Goal: Obtain resource: Obtain resource

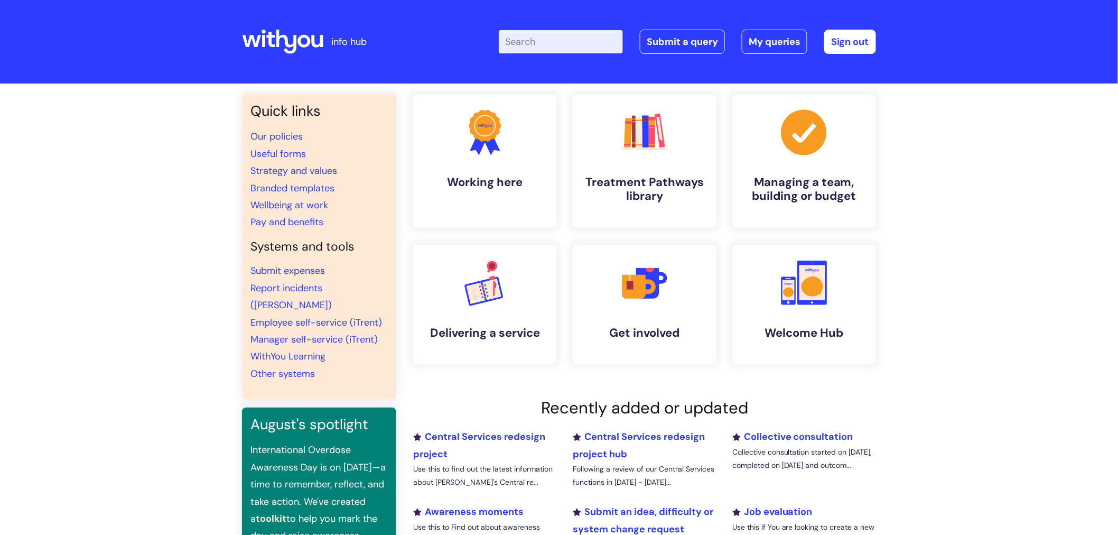
click at [545, 40] on input "Enter your search term here..." at bounding box center [561, 41] width 124 height 23
type input "NEW CONTRACT FORM"
click button "Search" at bounding box center [0, 0] width 0 height 0
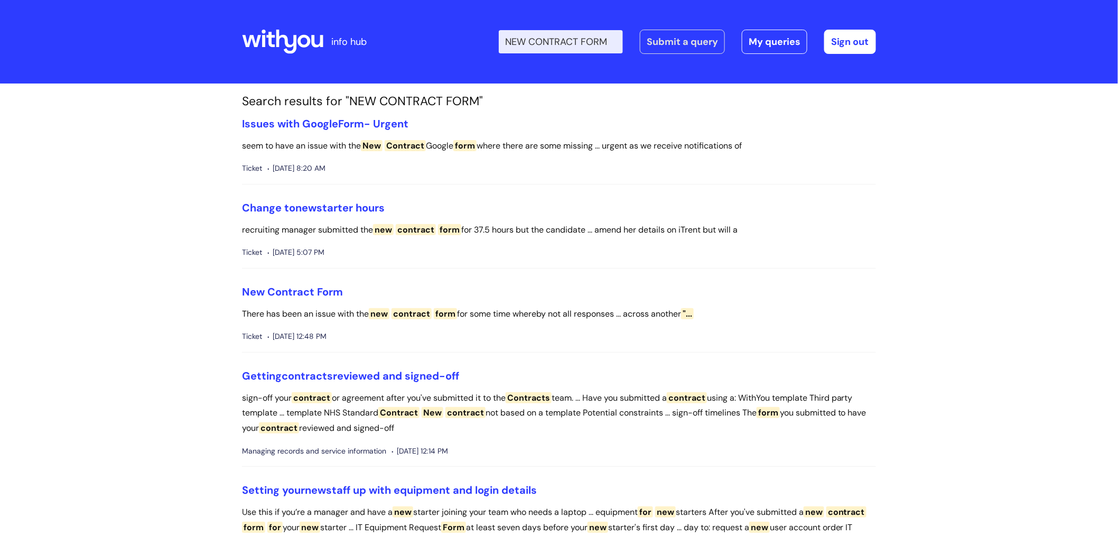
scroll to position [0, 2]
drag, startPoint x: 517, startPoint y: 42, endPoint x: 657, endPoint y: 50, distance: 140.2
click at [657, 50] on div "Enter your search term here... NEW CONTRACT FORM Search Submit a query My queri…" at bounding box center [687, 42] width 377 height 24
type input "useful forms"
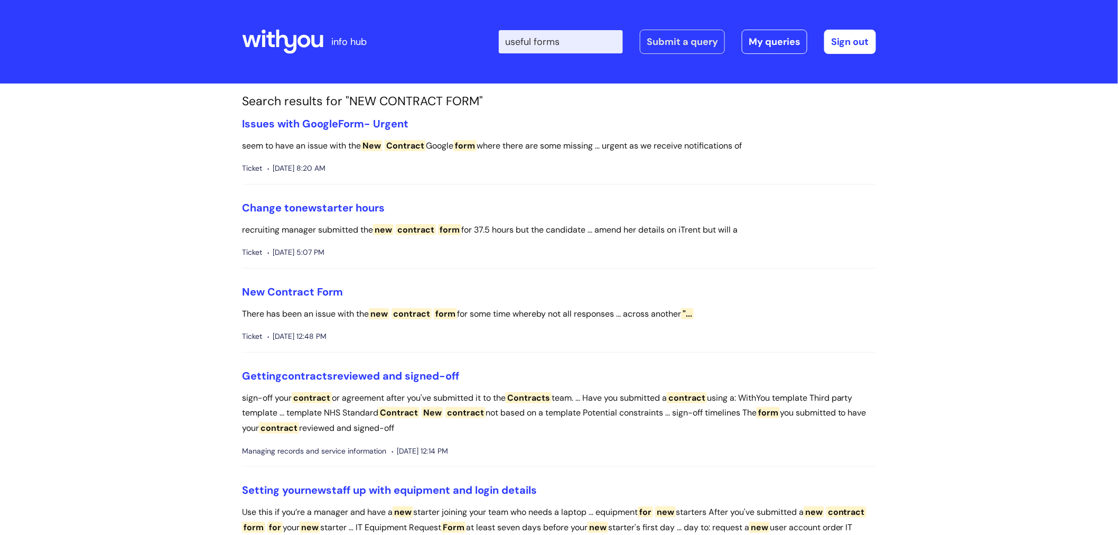
click button "Search" at bounding box center [0, 0] width 0 height 0
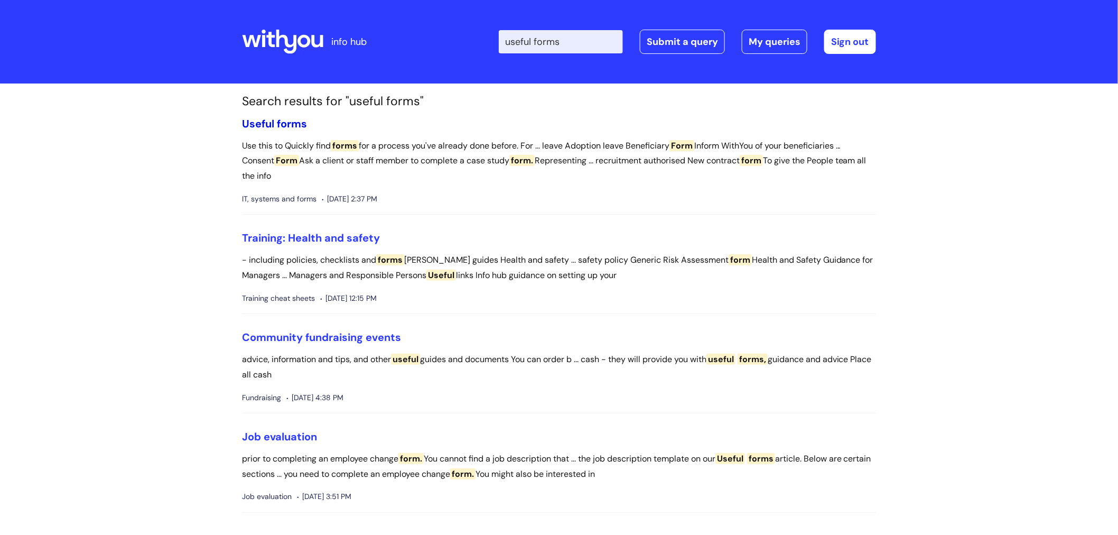
click at [286, 124] on span "forms" at bounding box center [292, 124] width 30 height 14
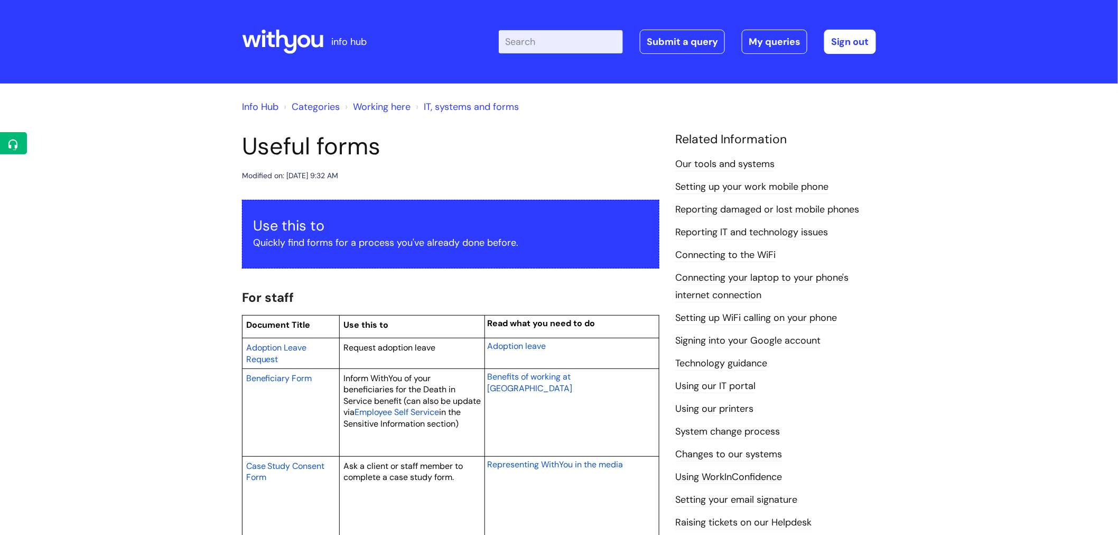
scroll to position [766, 0]
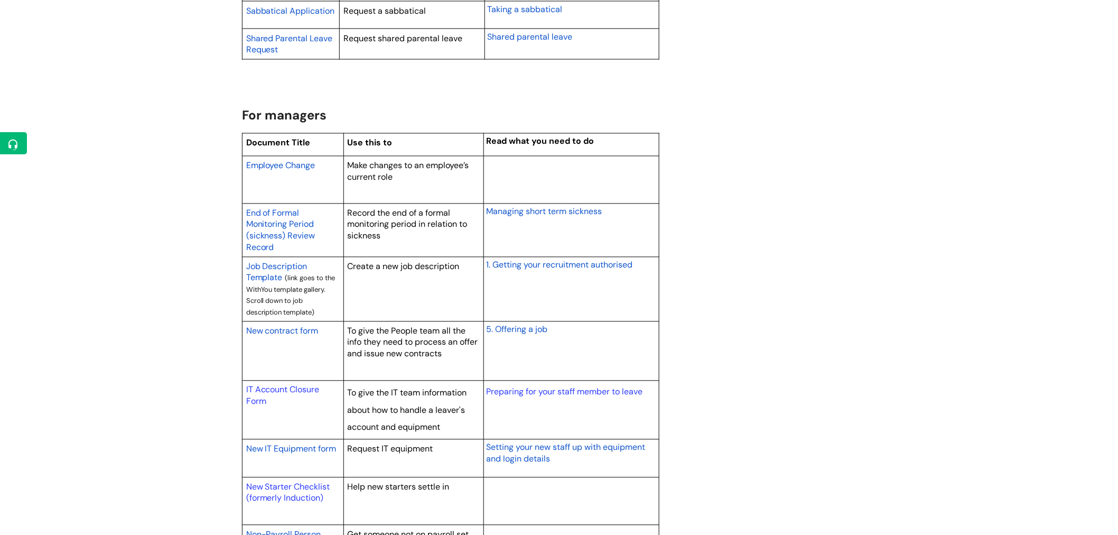
click at [297, 328] on span "New contract form" at bounding box center [282, 330] width 72 height 11
